Goal: Transaction & Acquisition: Purchase product/service

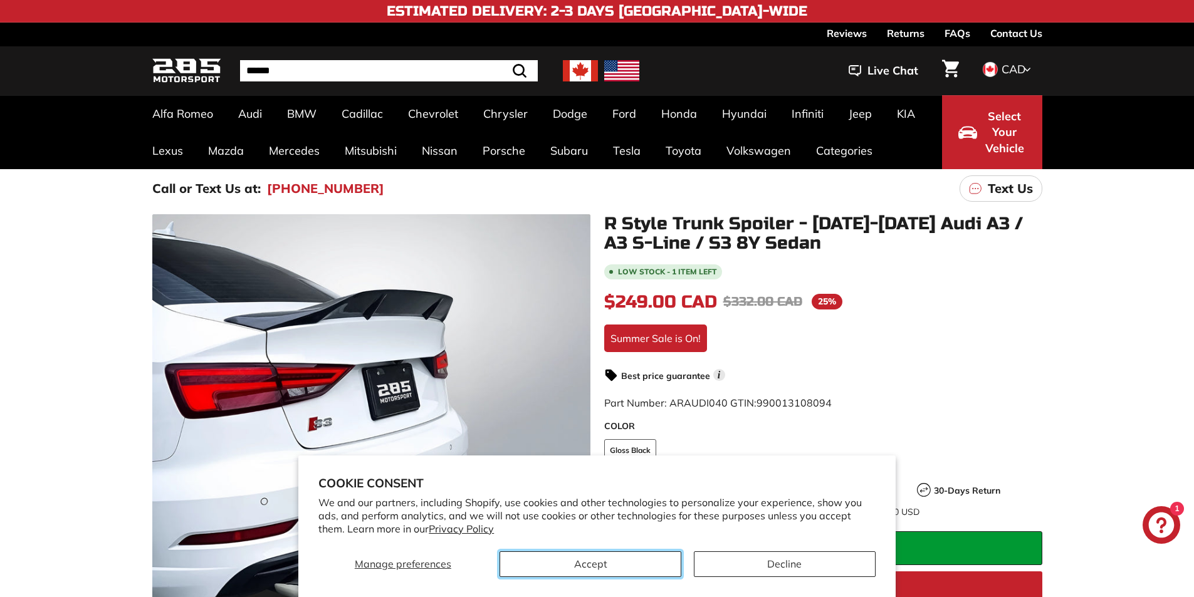
click at [631, 560] on button "Accept" at bounding box center [591, 565] width 182 height 26
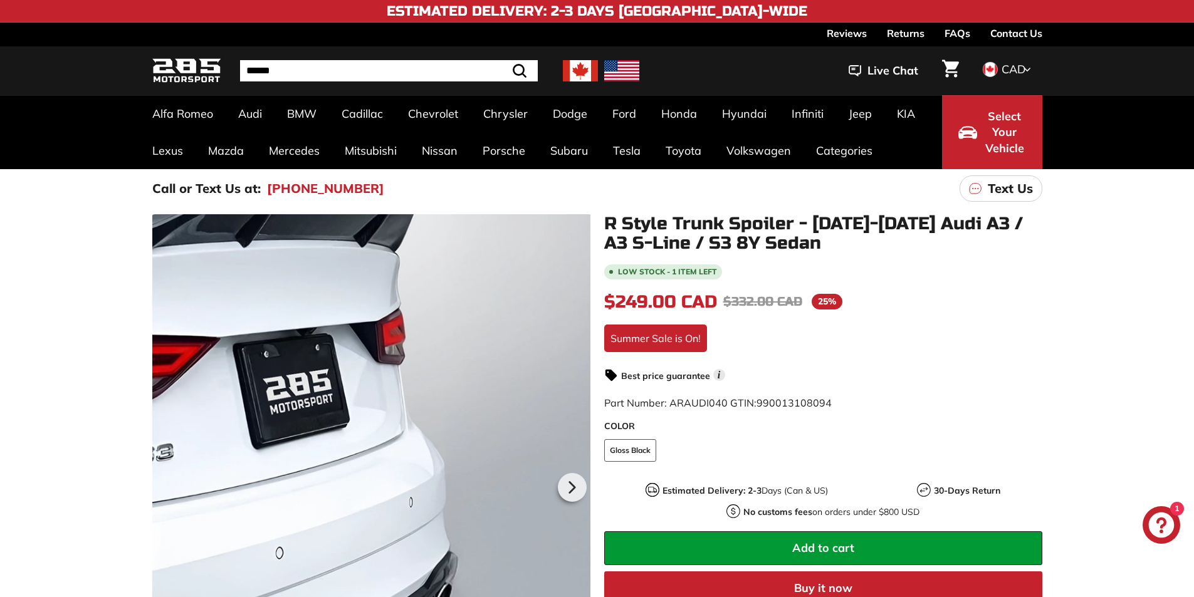
click at [490, 392] on div at bounding box center [371, 485] width 438 height 543
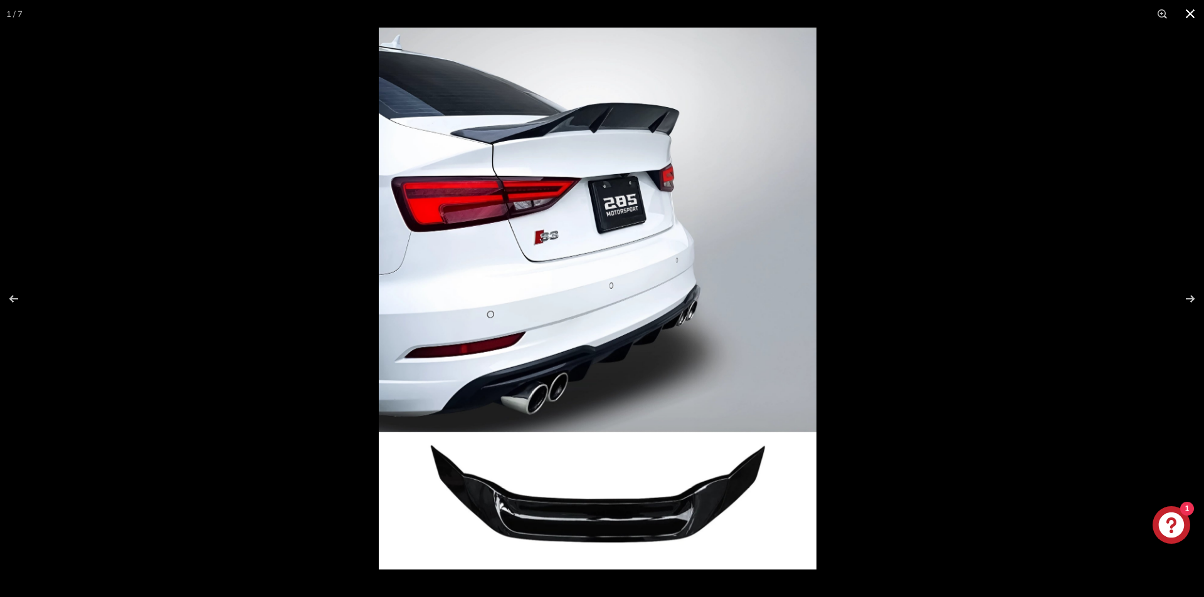
click at [1185, 11] on button at bounding box center [1190, 14] width 28 height 28
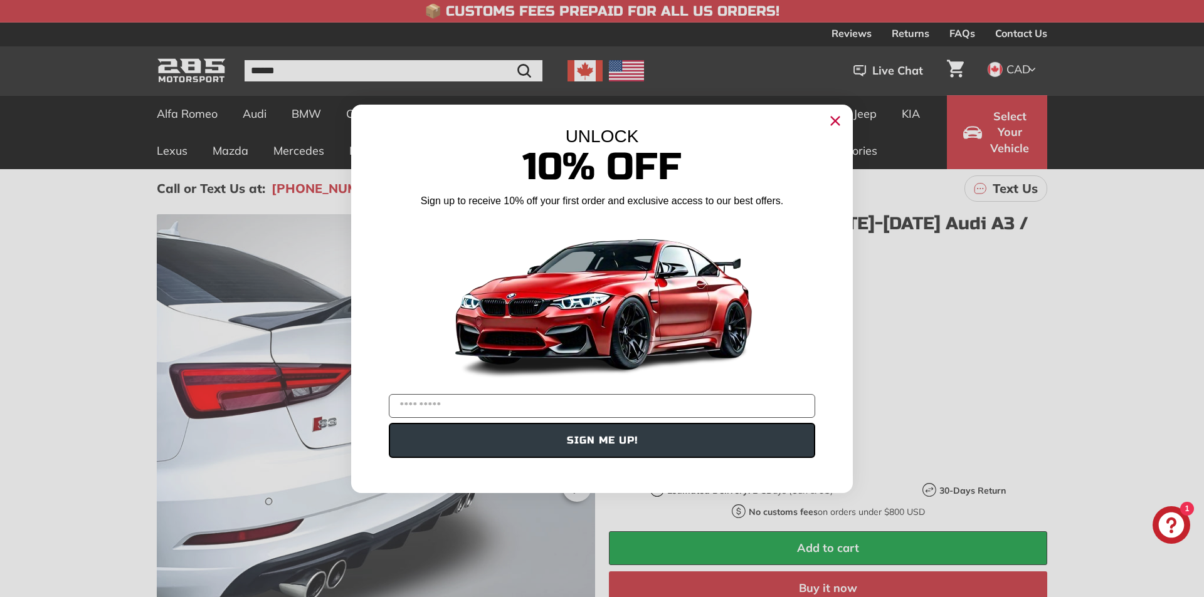
click at [839, 120] on circle "Close dialog" at bounding box center [835, 120] width 19 height 19
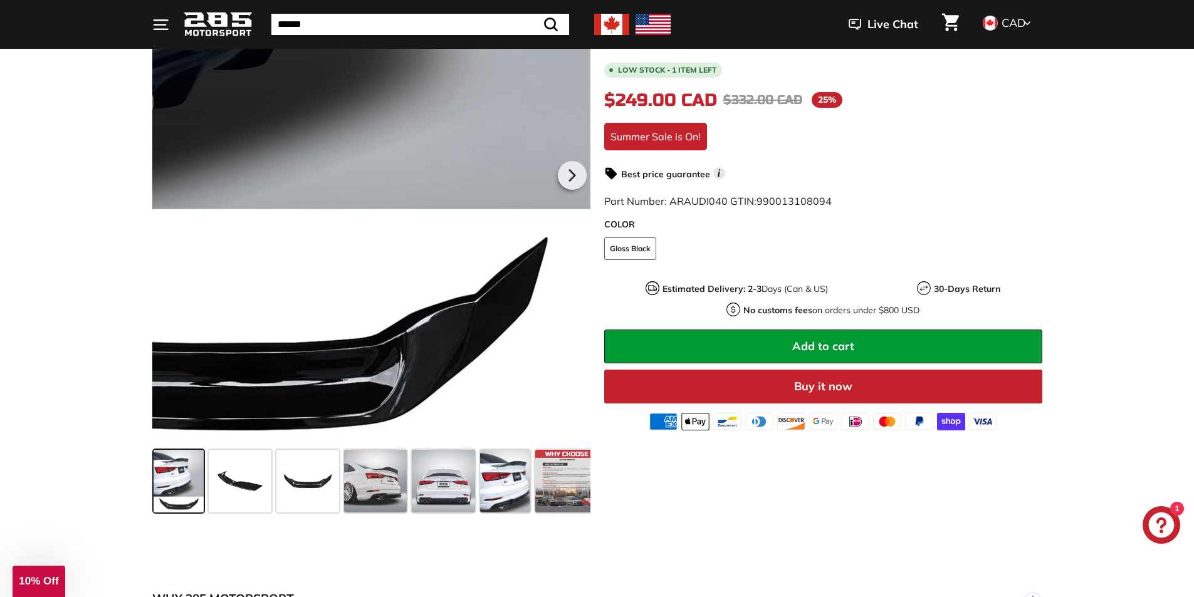
scroll to position [313, 0]
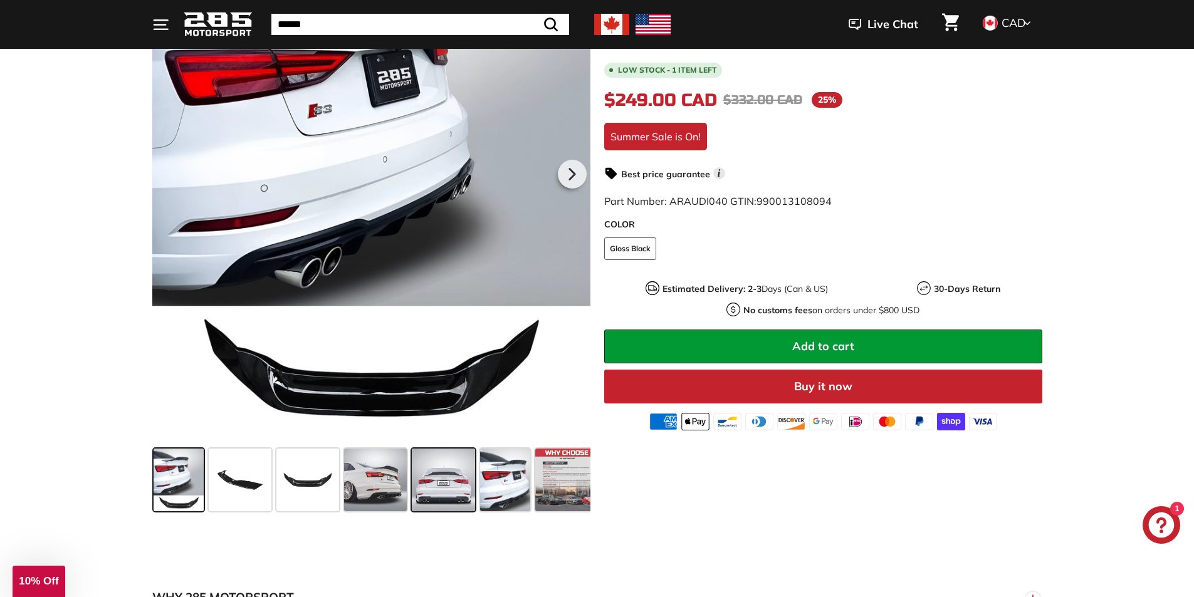
click at [433, 486] on span at bounding box center [443, 480] width 63 height 63
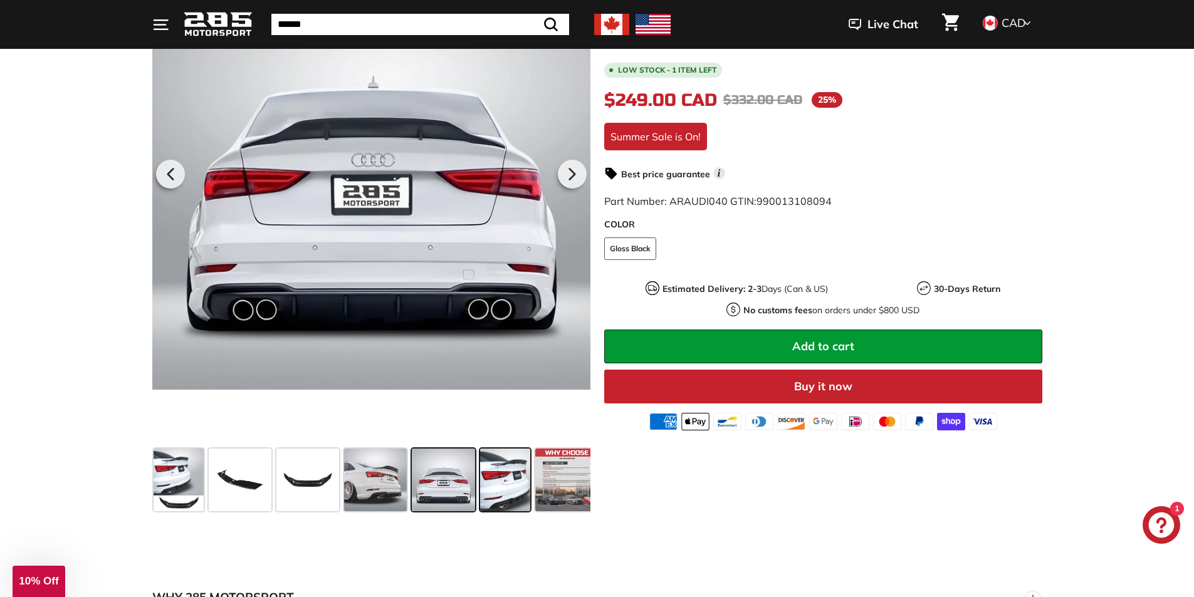
click at [496, 477] on span at bounding box center [505, 480] width 50 height 63
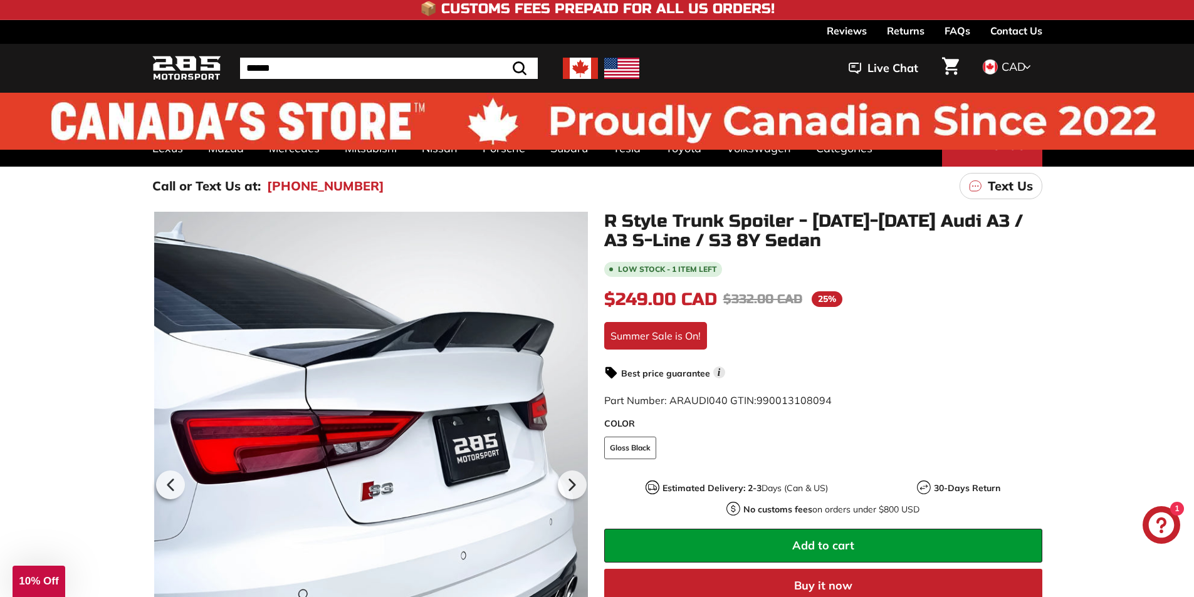
scroll to position [0, 0]
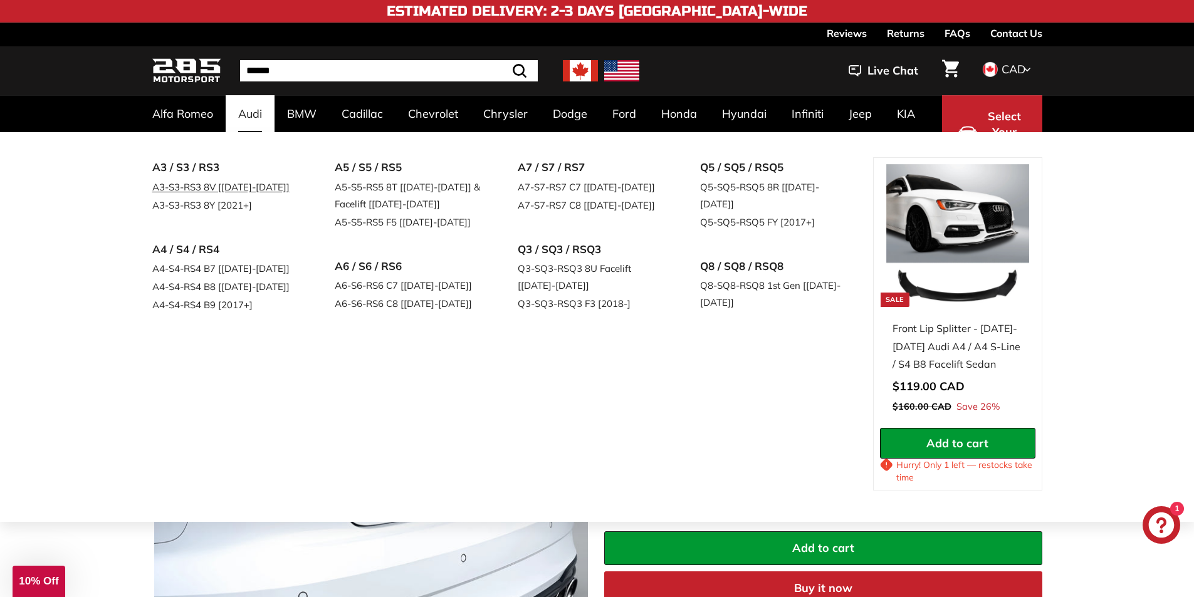
click at [159, 187] on link "A3-S3-RS3 8V [[DATE]-[DATE]]" at bounding box center [226, 187] width 148 height 18
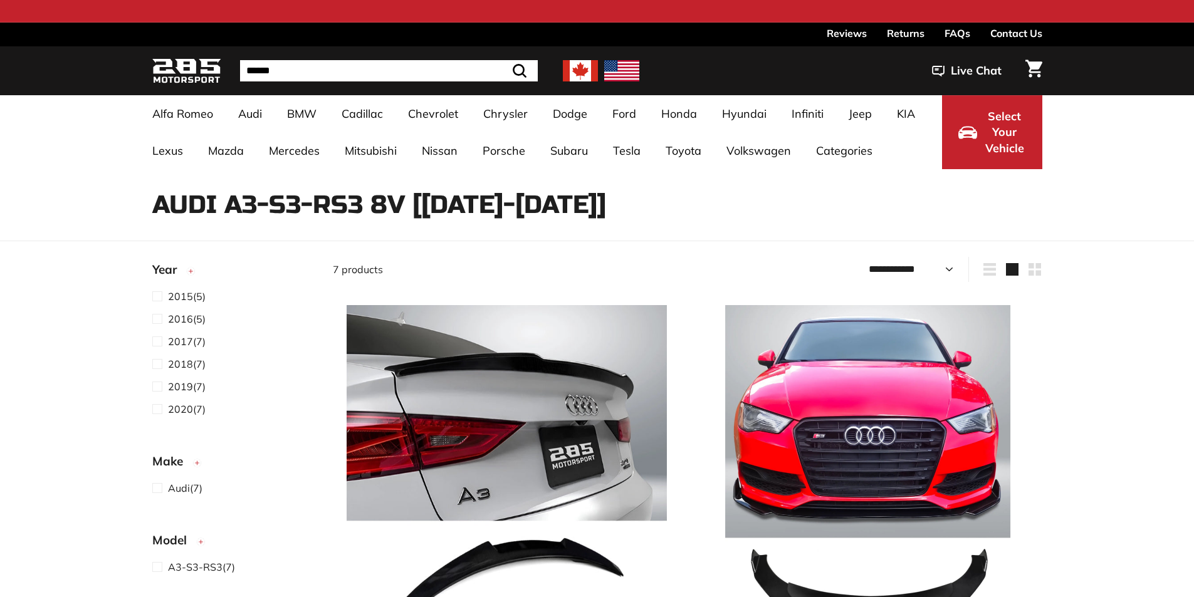
select select "**********"
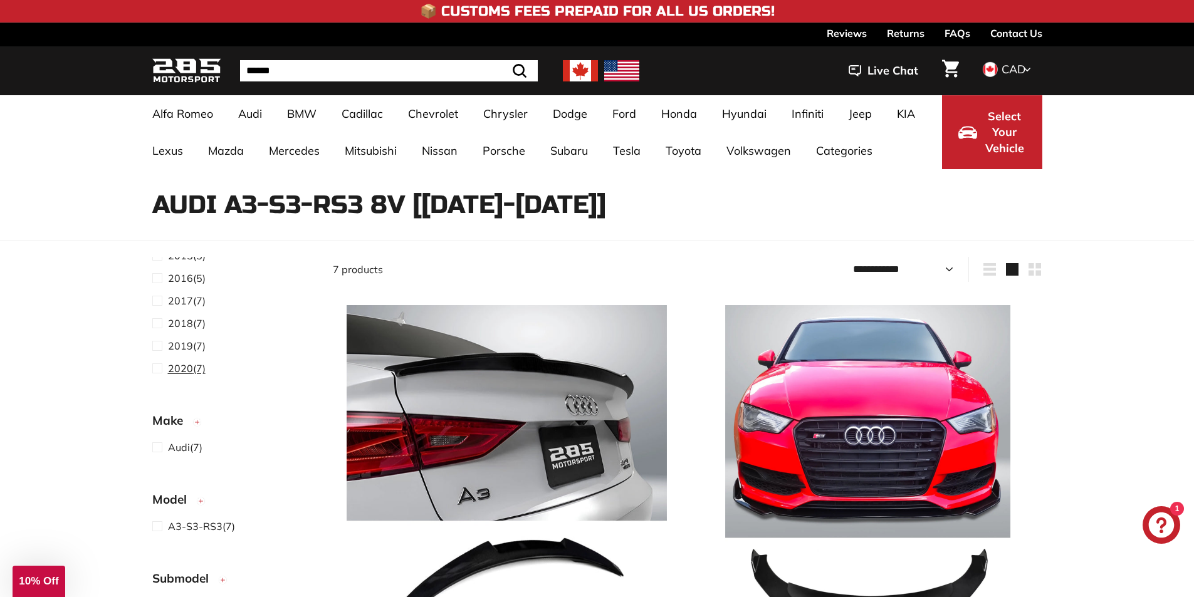
scroll to position [63, 0]
click at [159, 346] on span at bounding box center [160, 346] width 16 height 15
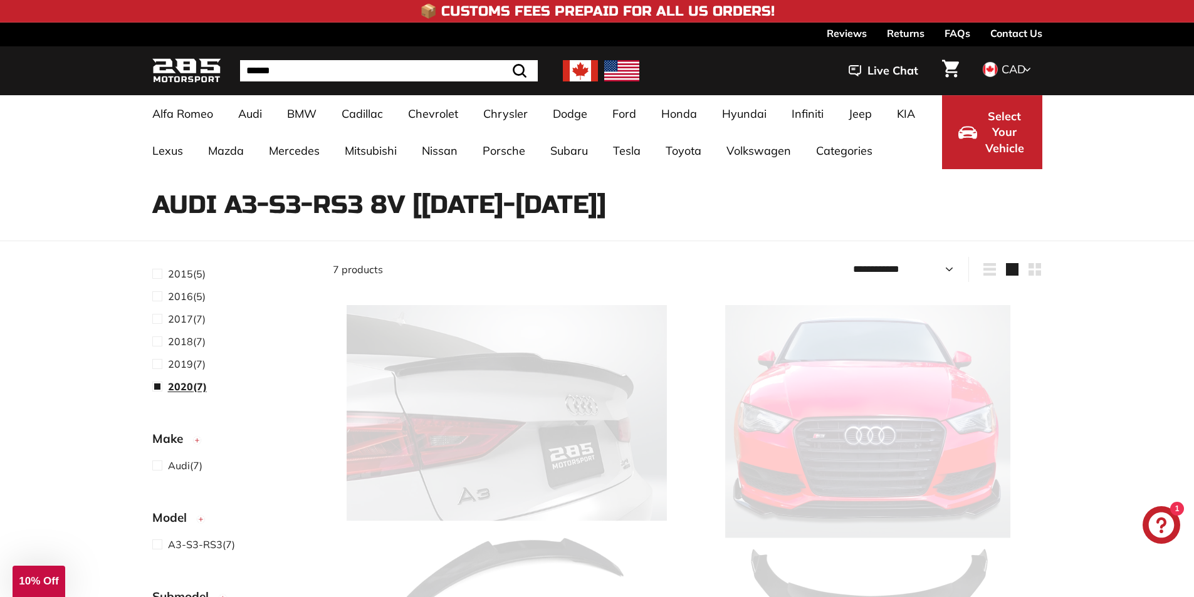
scroll to position [103, 0]
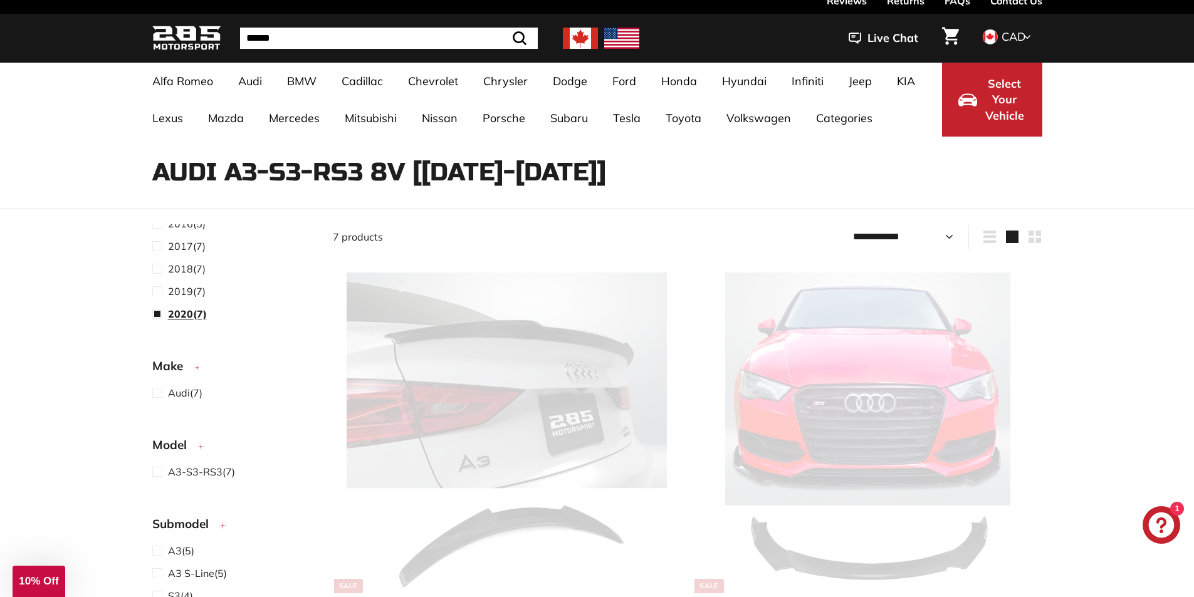
select select "**********"
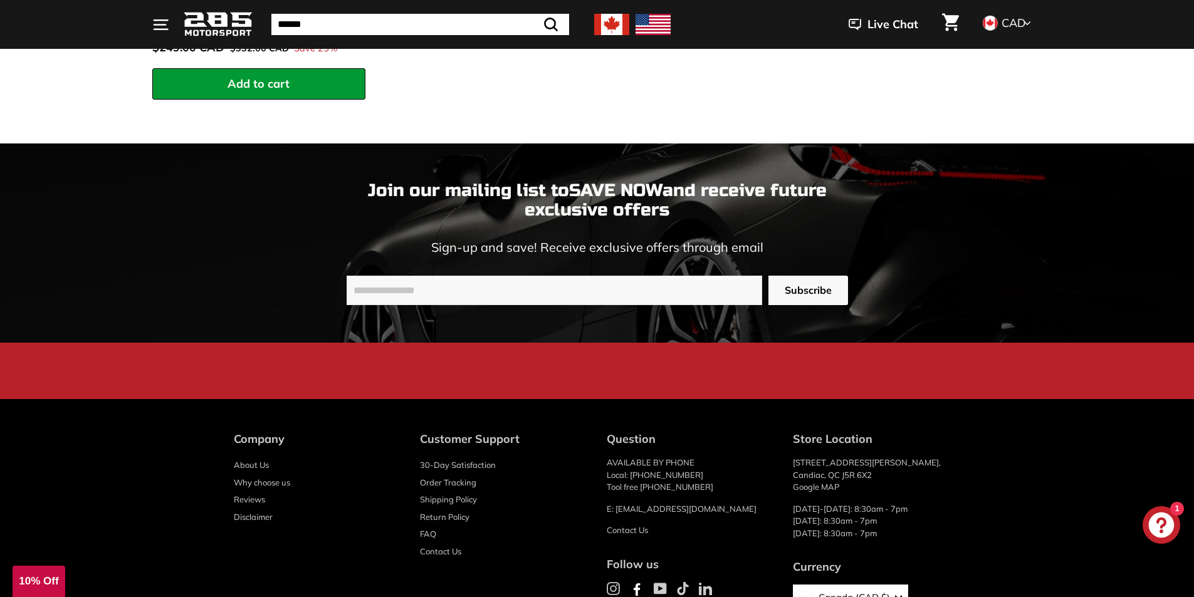
scroll to position [2583, 0]
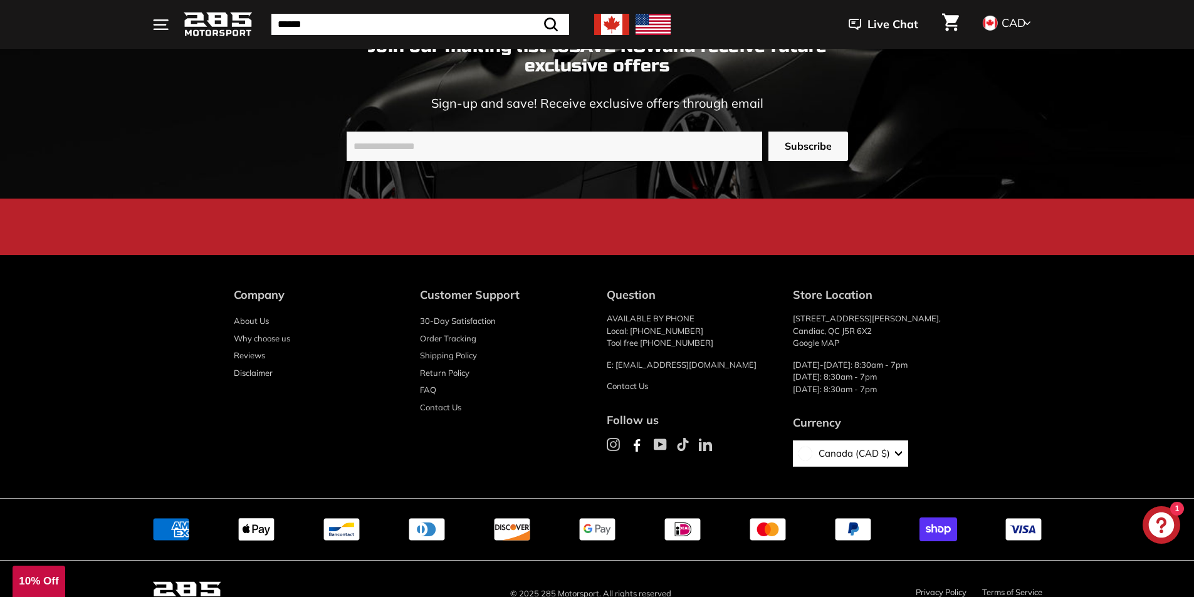
click at [636, 439] on icon at bounding box center [637, 445] width 6 height 13
